Goal: Check status: Check status

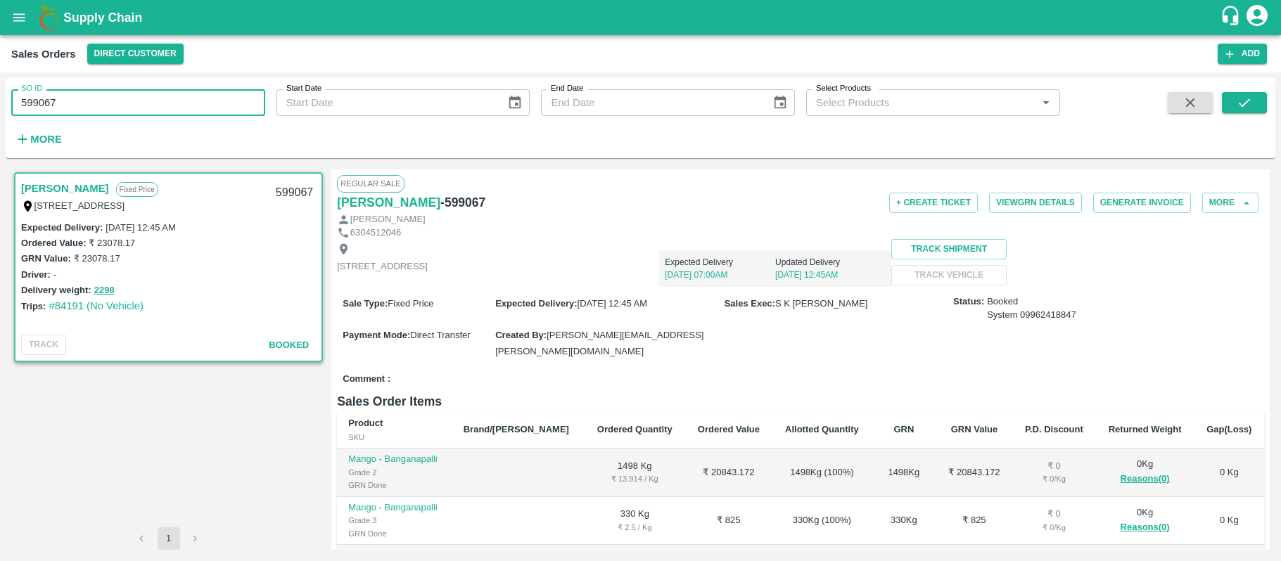
click at [71, 91] on input "599067" at bounding box center [138, 102] width 254 height 27
type input "598974"
click at [1239, 96] on icon "submit" at bounding box center [1244, 102] width 15 height 15
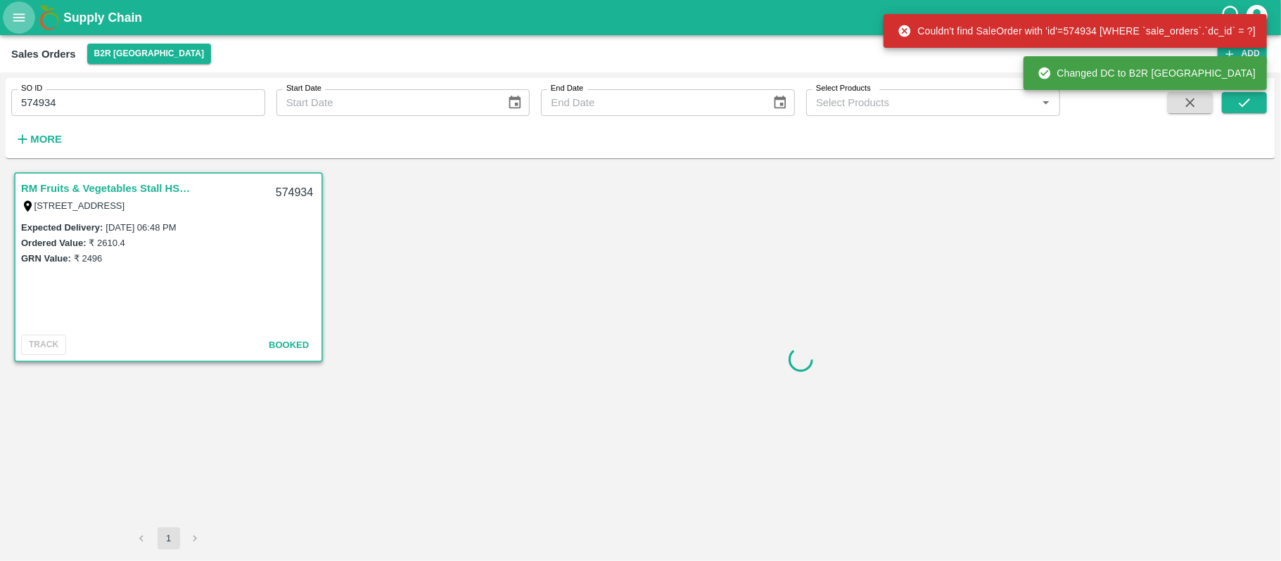
click at [18, 12] on icon "open drawer" at bounding box center [18, 17] width 15 height 15
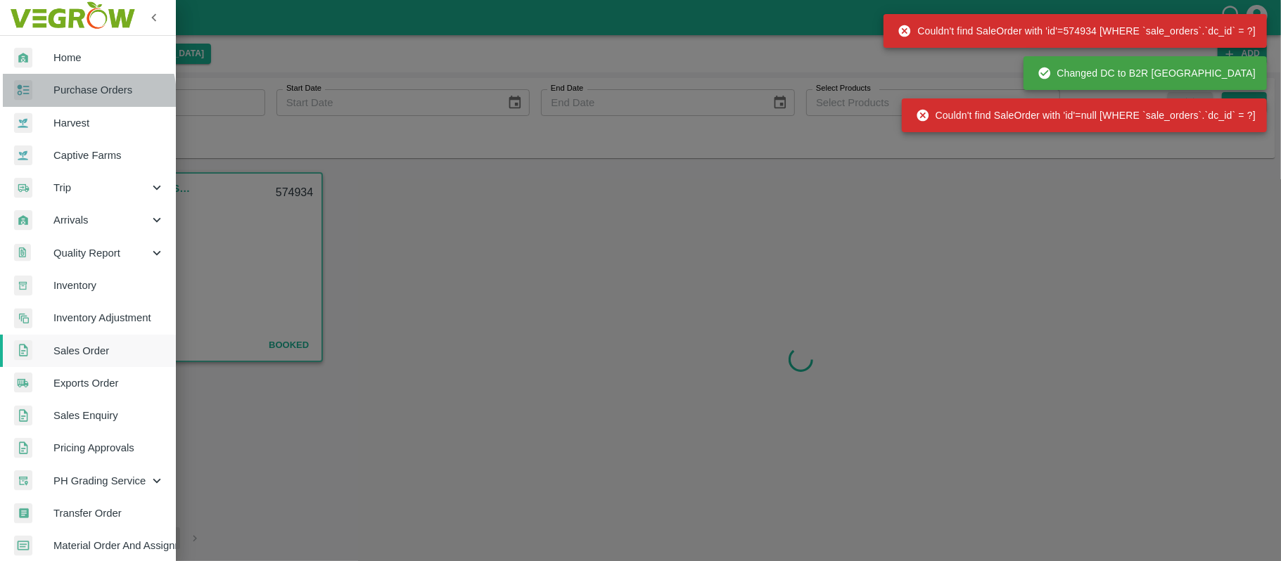
click at [82, 96] on span "Purchase Orders" at bounding box center [108, 89] width 111 height 15
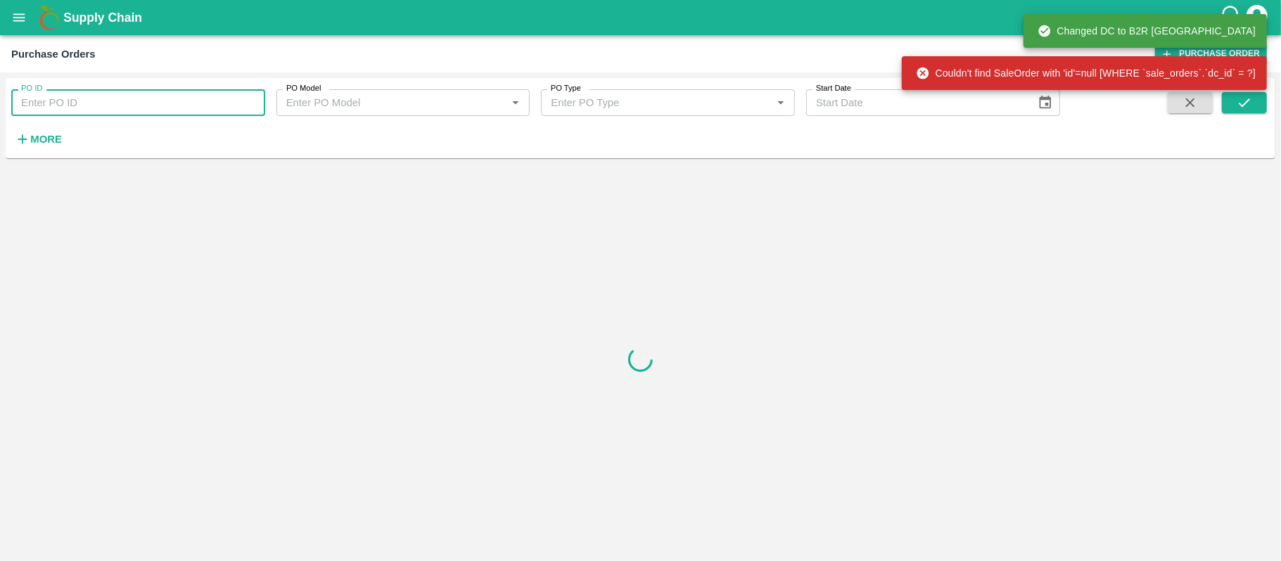
click at [102, 97] on input "PO ID" at bounding box center [138, 102] width 254 height 27
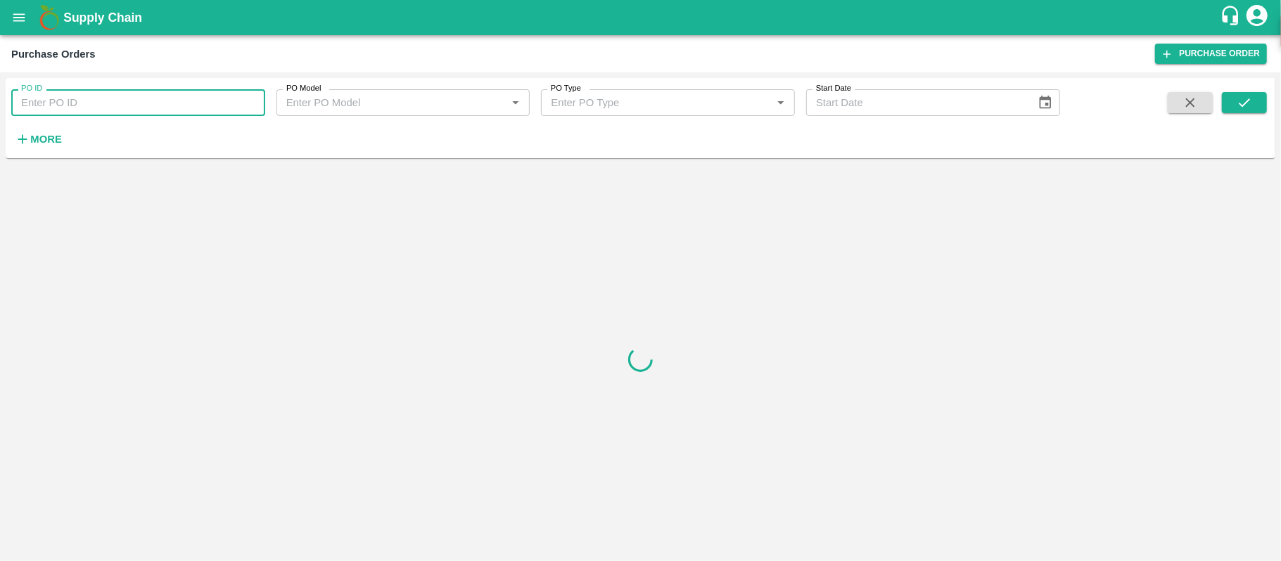
paste input "162627"
click at [1248, 99] on icon "submit" at bounding box center [1244, 102] width 15 height 15
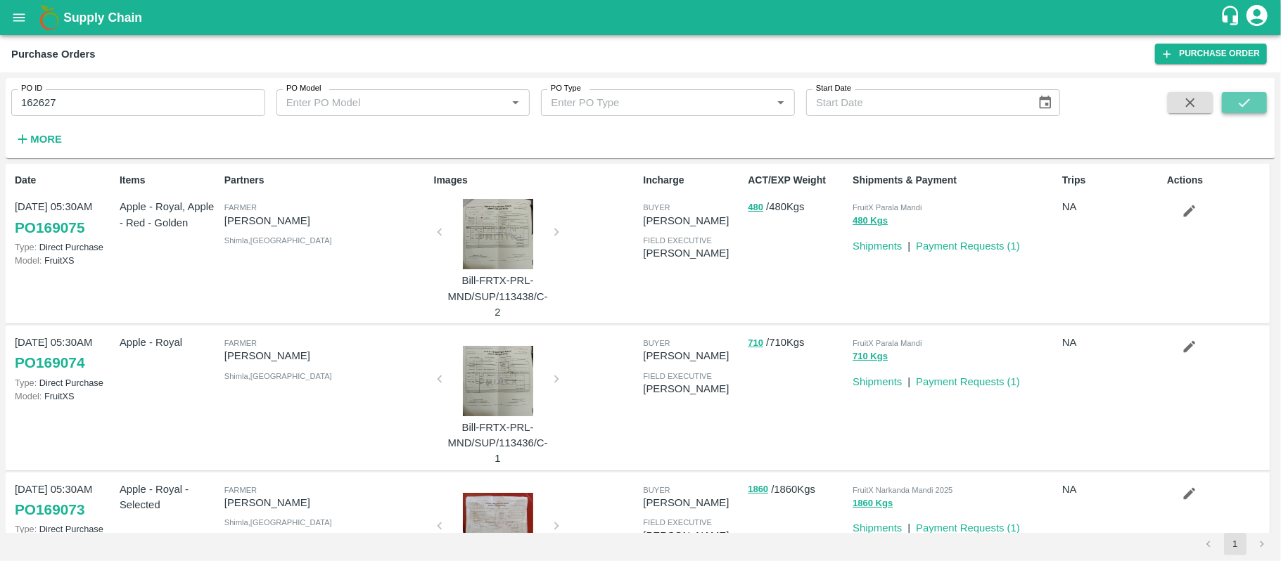
click at [1248, 99] on icon "submit" at bounding box center [1244, 102] width 15 height 15
click at [115, 98] on input "162627" at bounding box center [138, 102] width 254 height 27
type input "162627"
click at [1239, 96] on icon "submit" at bounding box center [1244, 102] width 15 height 15
click at [1242, 105] on icon "submit" at bounding box center [1244, 102] width 15 height 15
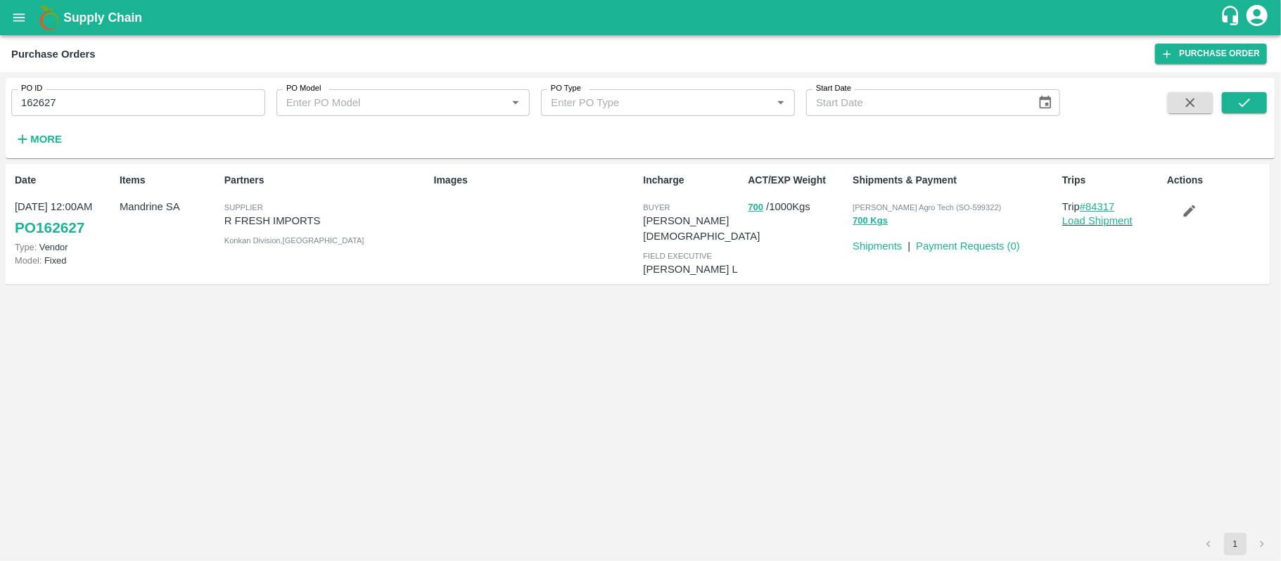
click at [1106, 204] on link "#84317" at bounding box center [1097, 206] width 35 height 11
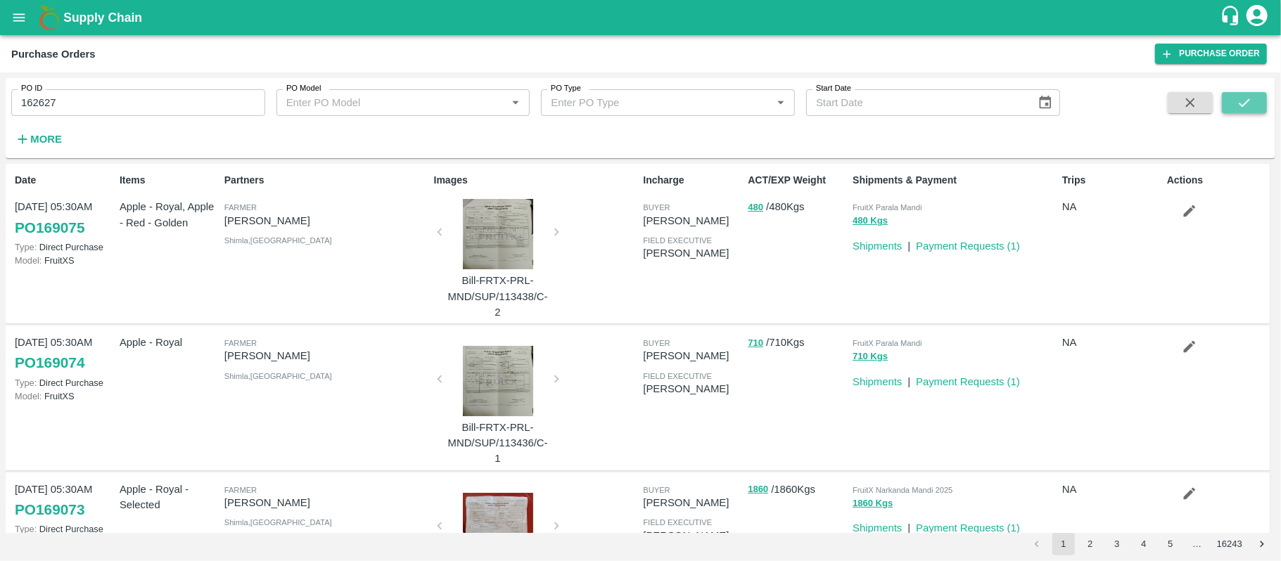
click at [1246, 97] on icon "submit" at bounding box center [1244, 102] width 15 height 15
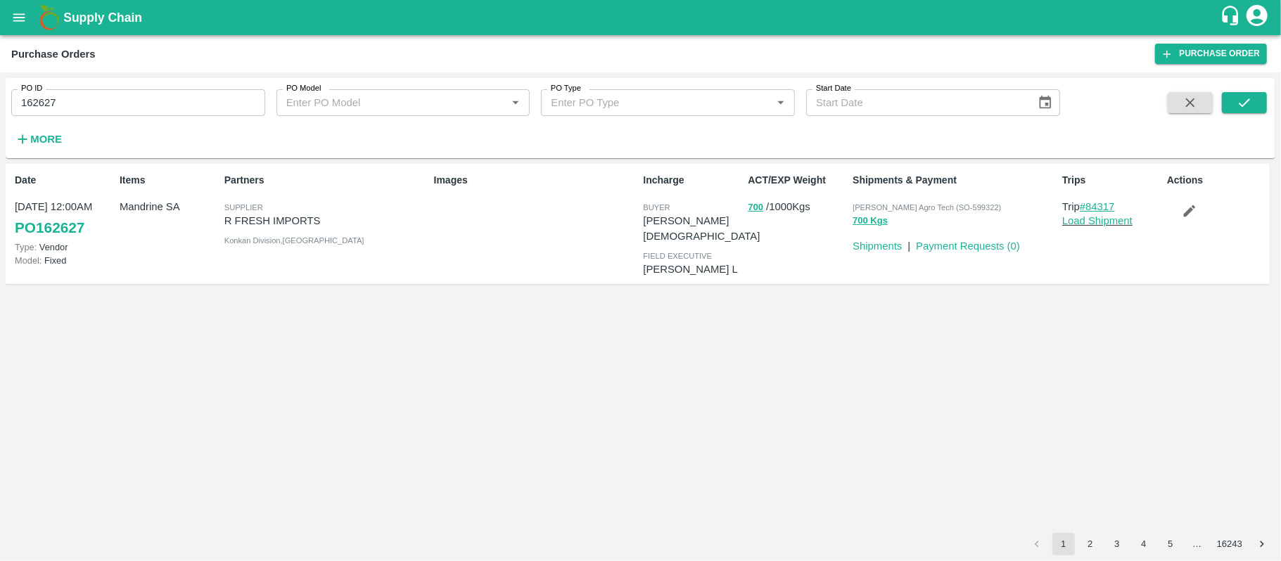
click at [1110, 203] on link "#84317" at bounding box center [1097, 206] width 35 height 11
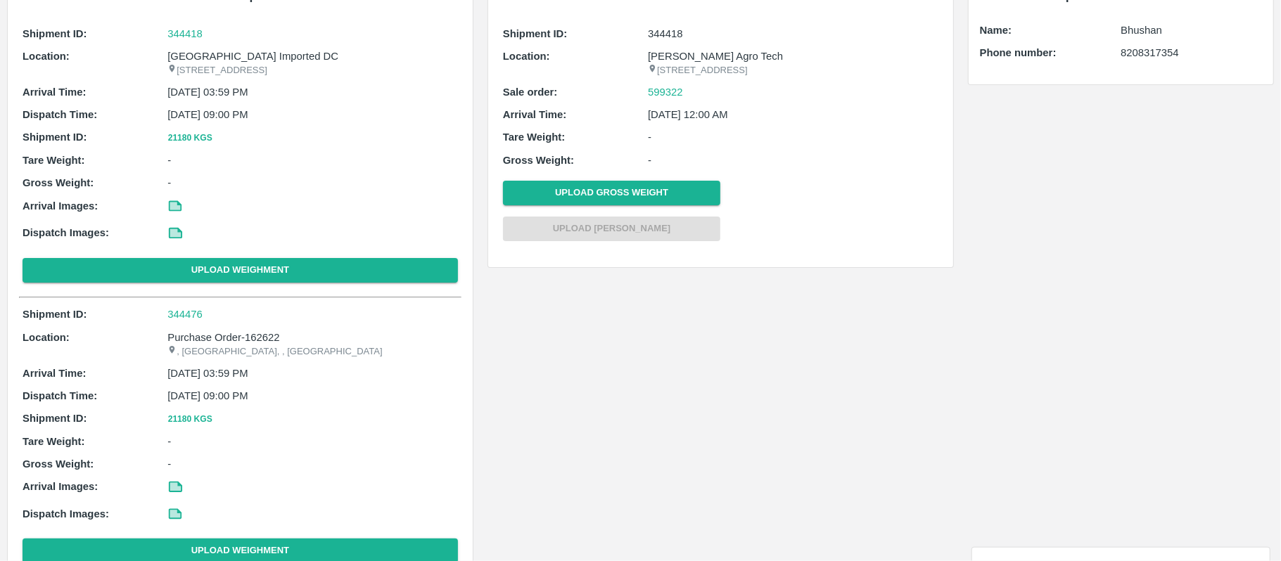
scroll to position [113, 0]
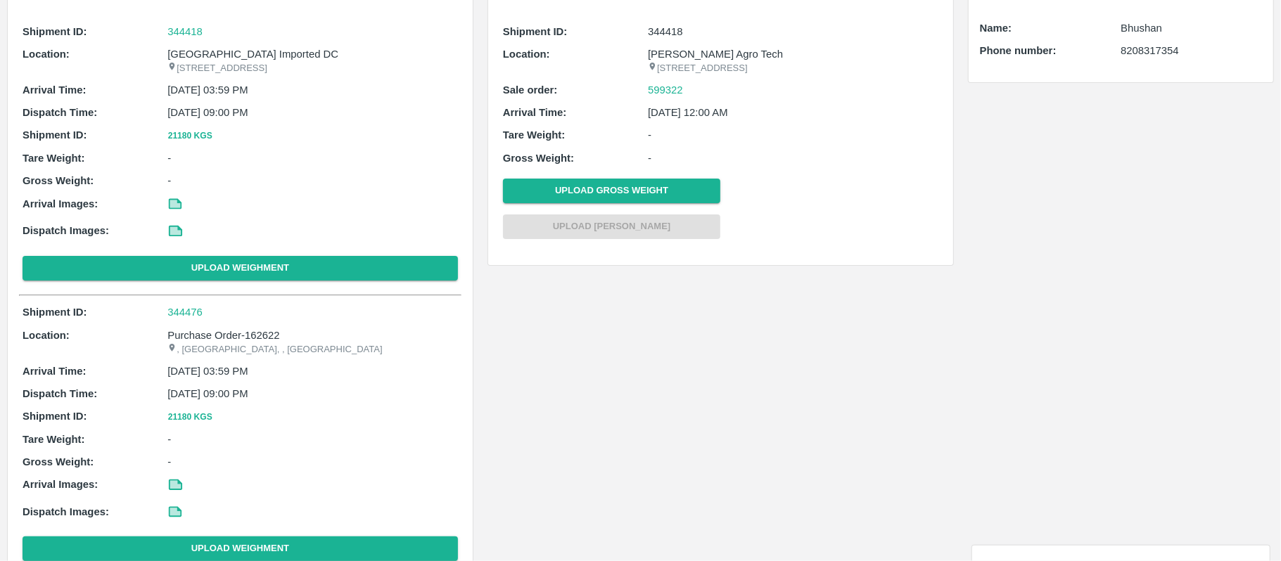
click at [291, 343] on p "Purchase Order-162622" at bounding box center [312, 335] width 290 height 15
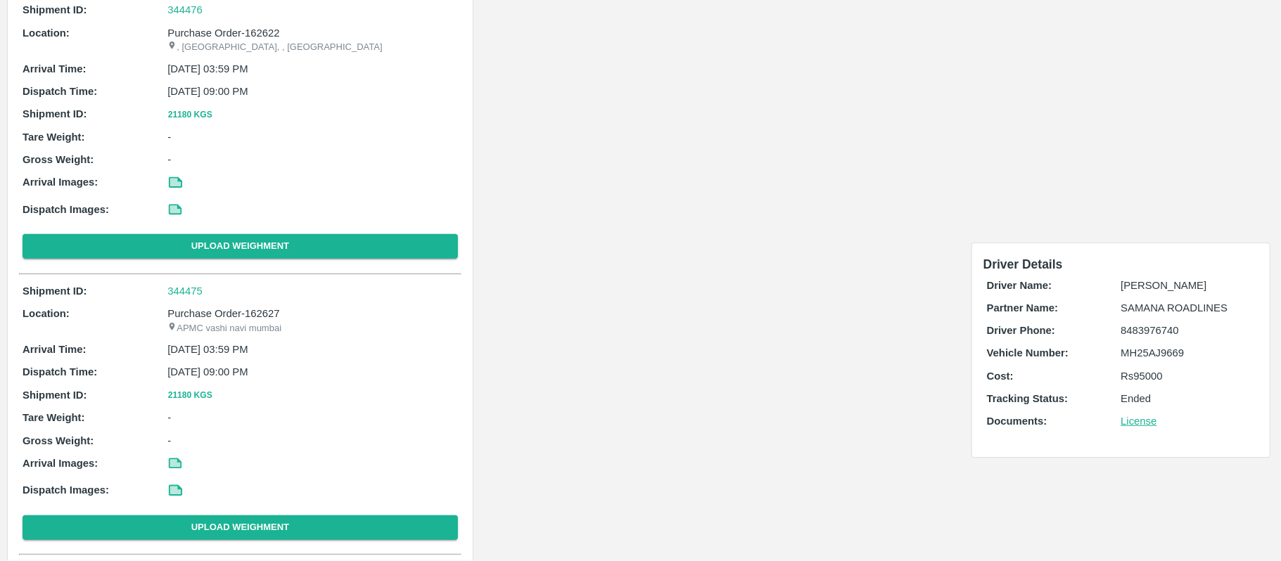
scroll to position [416, 0]
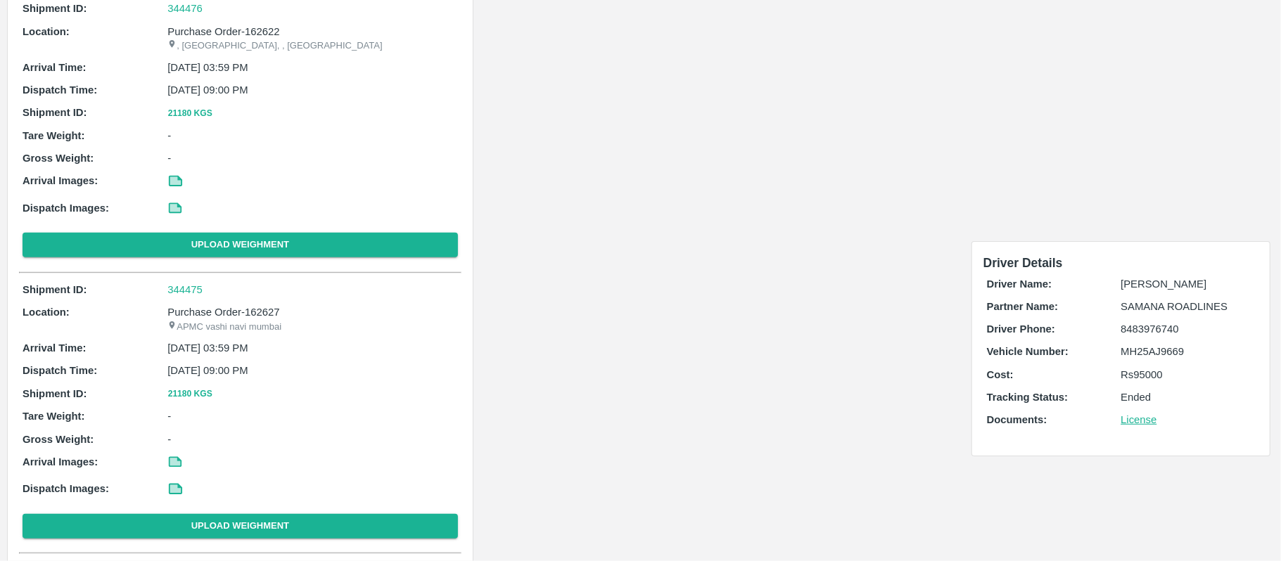
click at [295, 334] on p "APMC vashi navi mumbai" at bounding box center [312, 327] width 290 height 13
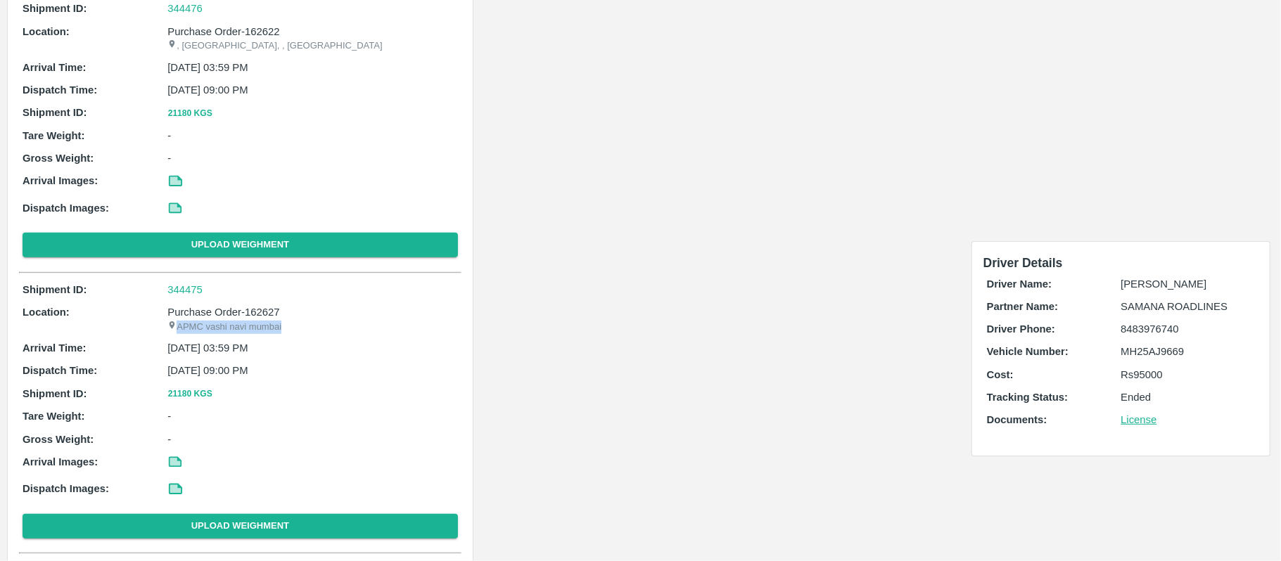
click at [295, 334] on p "APMC vashi navi mumbai" at bounding box center [312, 327] width 290 height 13
click at [288, 320] on p "Purchase Order-162627" at bounding box center [312, 312] width 290 height 15
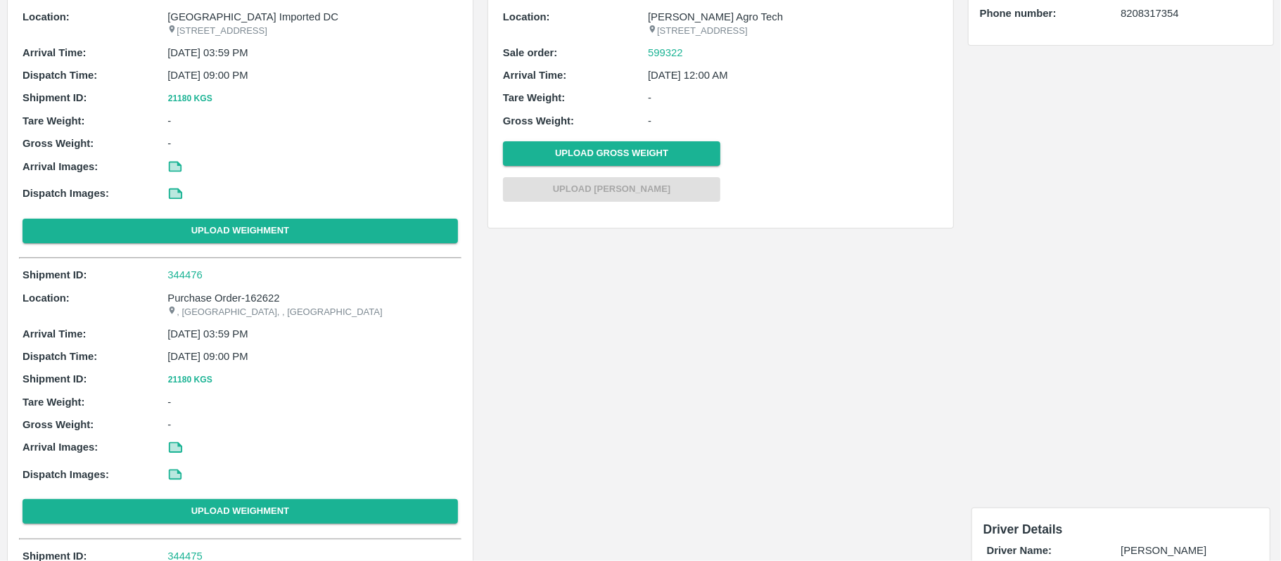
scroll to position [0, 0]
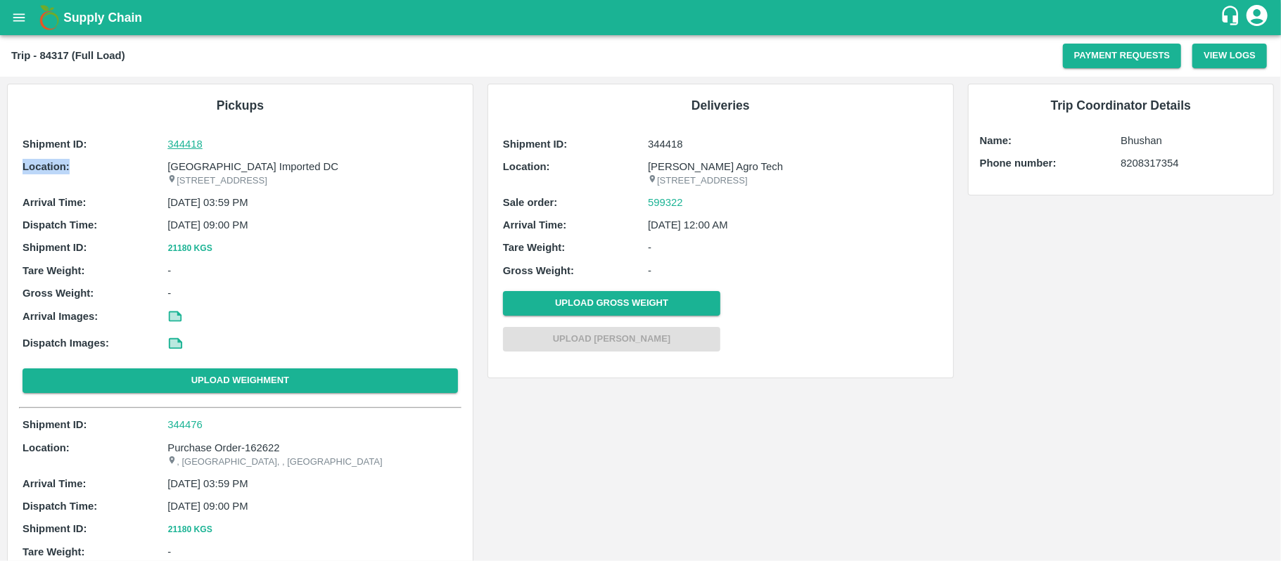
drag, startPoint x: 141, startPoint y: 169, endPoint x: 332, endPoint y: 142, distance: 192.5
click at [332, 142] on div "Shipment ID: 344418 Location: Mumbai Imported DC A-126 office no-4 Navi Mumbai …" at bounding box center [240, 267] width 442 height 269
